Goal: Check status: Check status

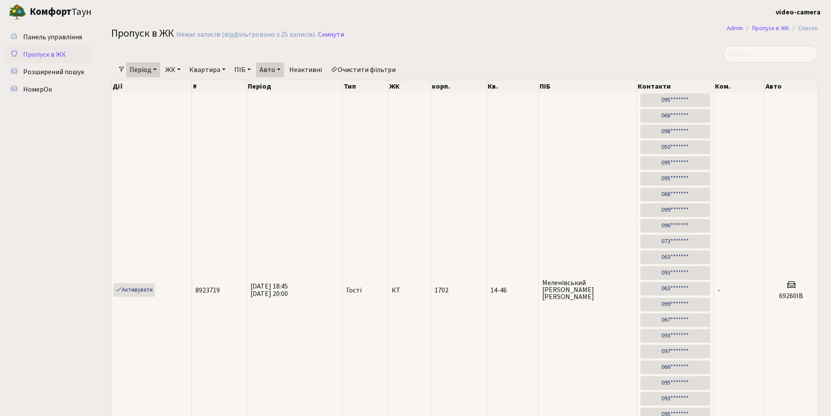
select select "25"
click at [48, 87] on span "НомерОк" at bounding box center [37, 90] width 29 height 10
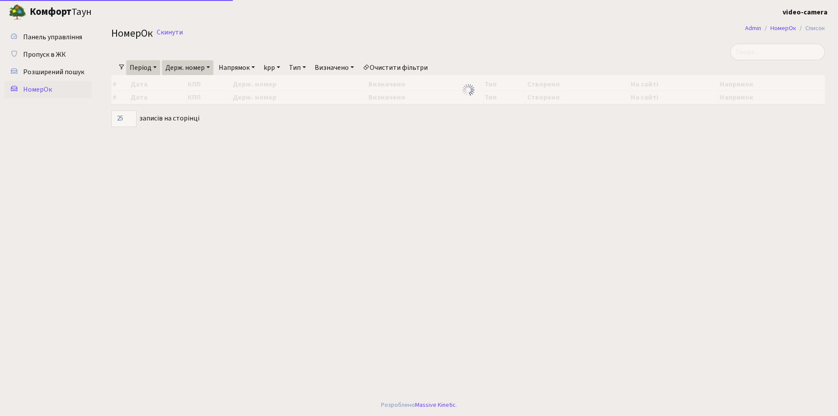
select select "25"
click at [151, 65] on link "Період" at bounding box center [143, 67] width 34 height 15
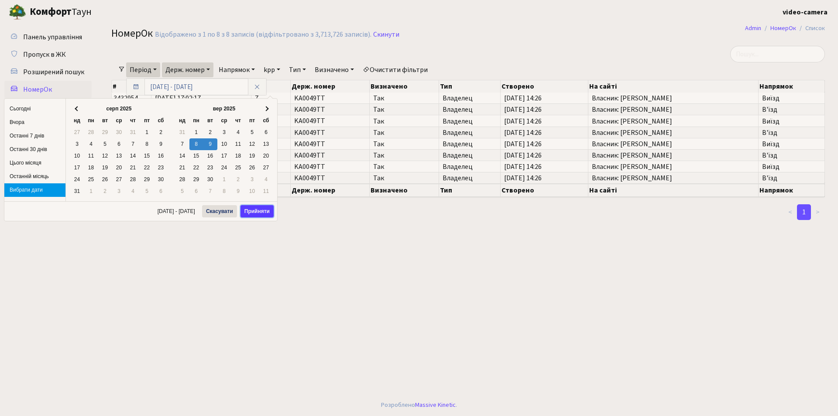
click at [259, 212] on button "Прийняти" at bounding box center [256, 211] width 33 height 12
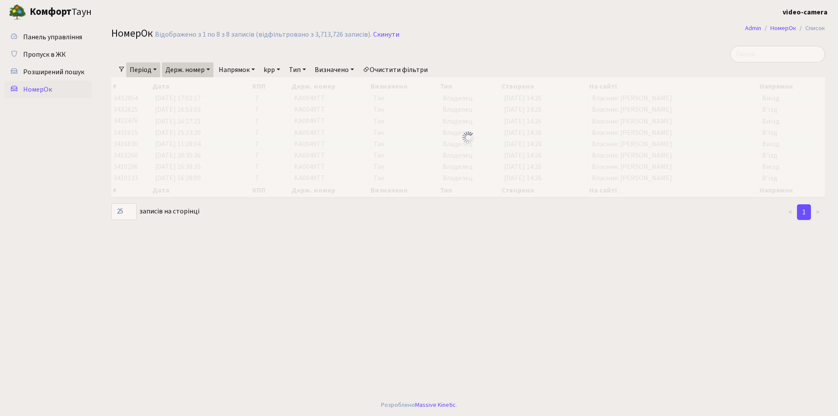
click at [249, 69] on link "Напрямок" at bounding box center [236, 69] width 43 height 15
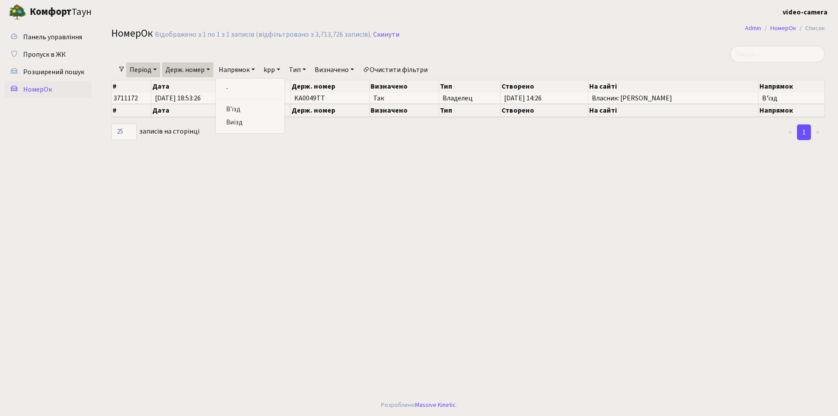
click at [200, 71] on link "Держ. номер" at bounding box center [188, 69] width 52 height 15
drag, startPoint x: 192, startPoint y: 87, endPoint x: 162, endPoint y: 89, distance: 29.8
click at [162, 89] on div "КА0049ТТ" at bounding box center [197, 86] width 70 height 17
click at [203, 74] on link "Держ. номер" at bounding box center [188, 69] width 52 height 15
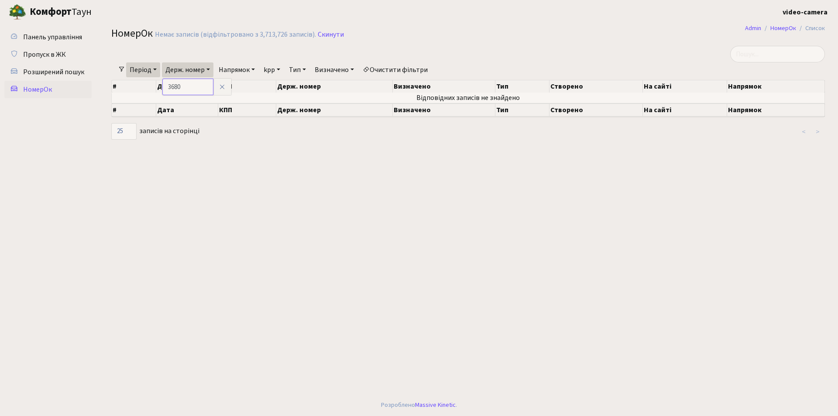
click at [167, 86] on input "3680" at bounding box center [187, 87] width 51 height 17
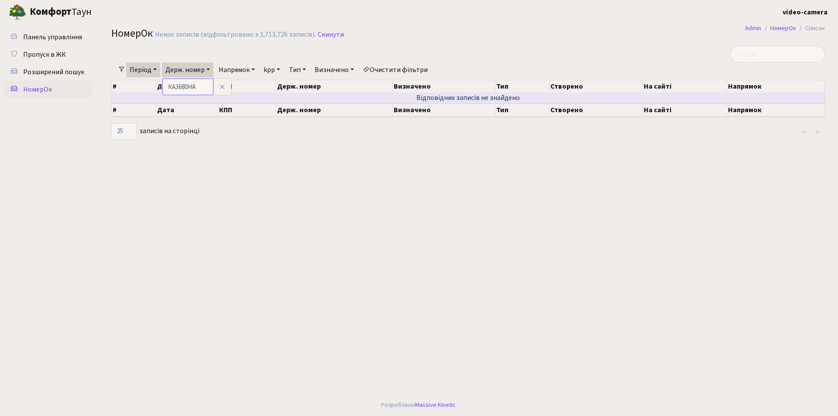
type input "КА3680НА"
